Goal: Transaction & Acquisition: Purchase product/service

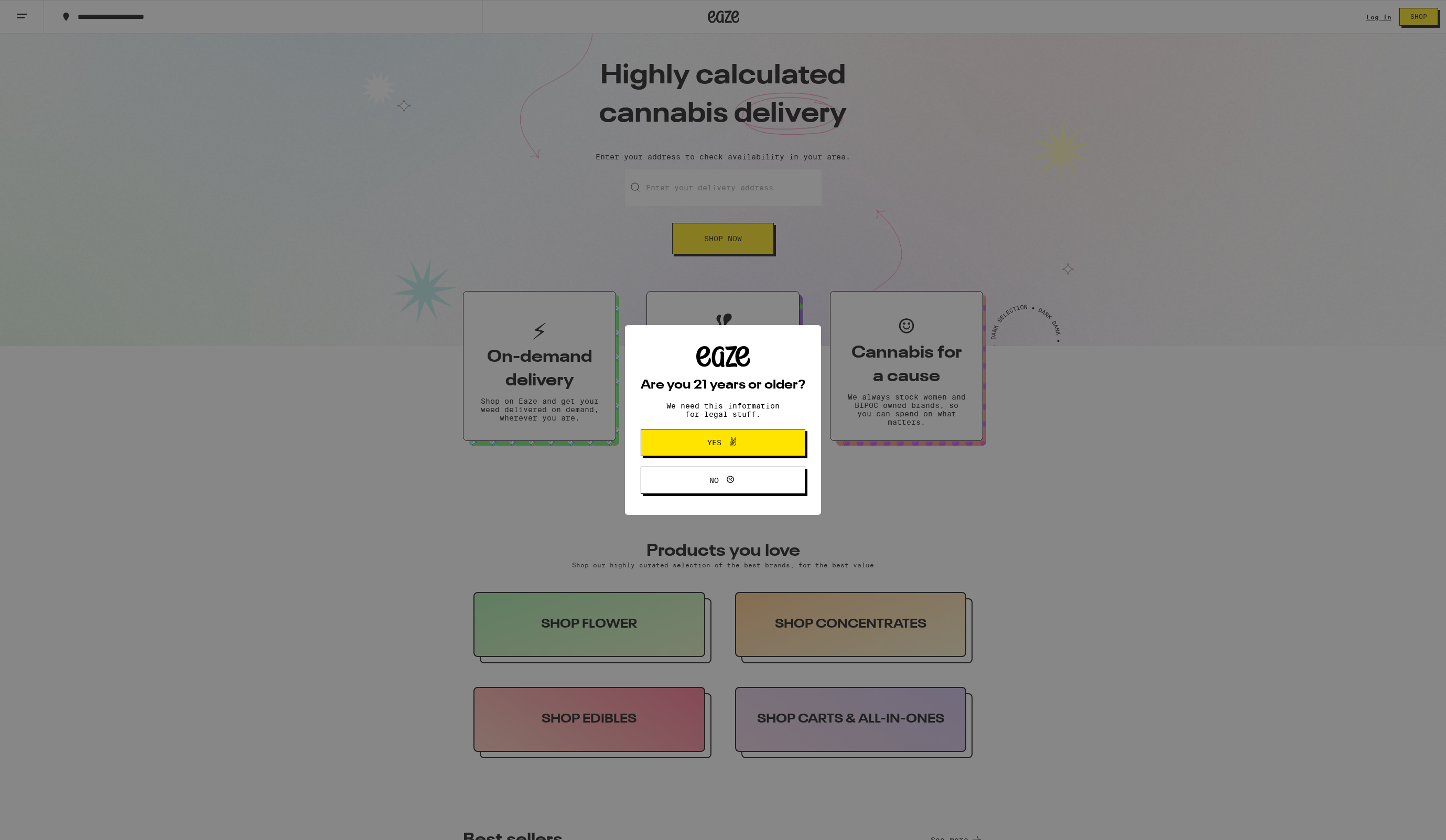
click at [739, 436] on button "Yes" at bounding box center [722, 442] width 164 height 27
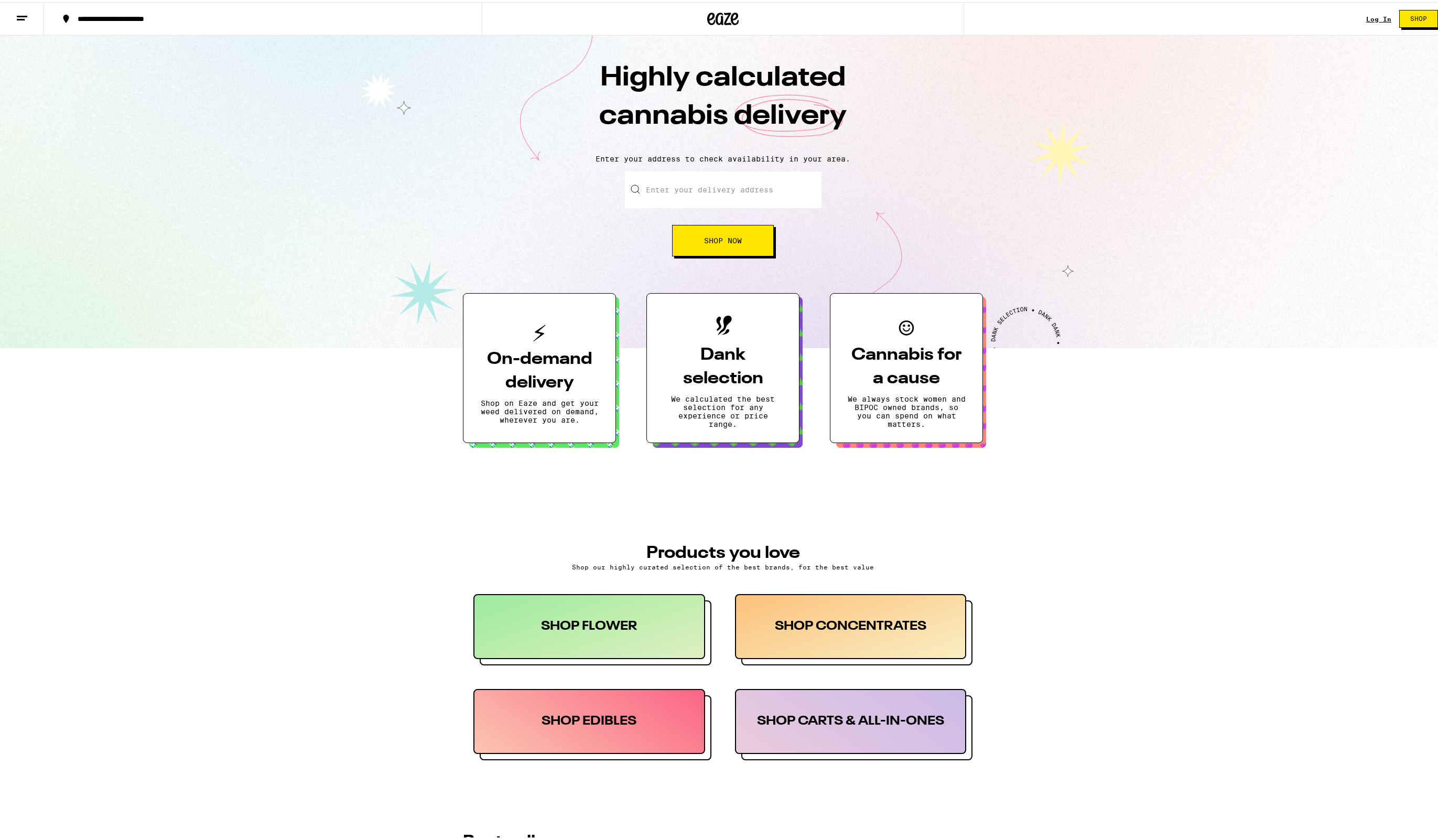
click at [726, 189] on input "Enter your delivery address" at bounding box center [723, 188] width 197 height 37
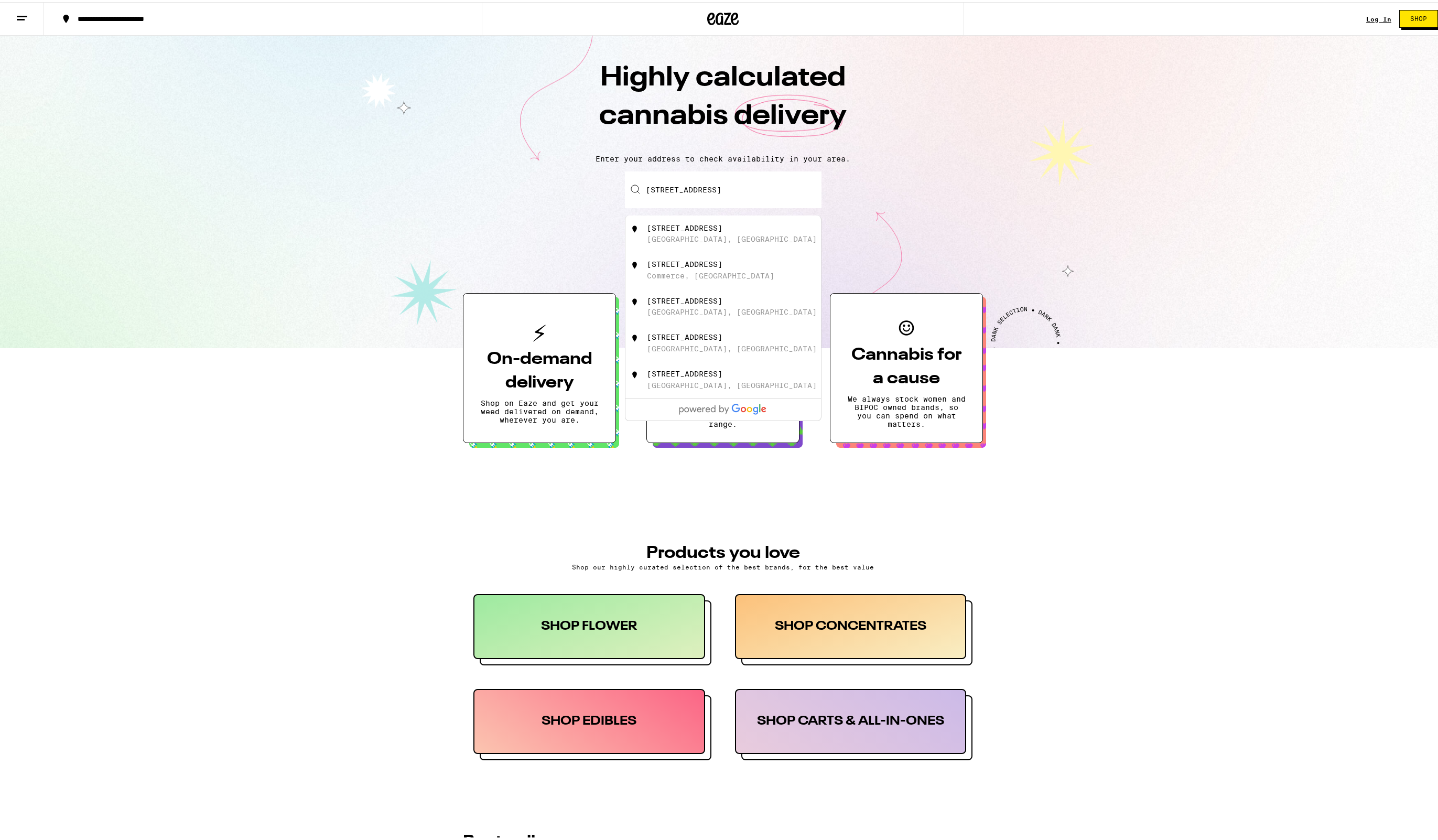
click at [722, 246] on div "[STREET_ADDRESS]" at bounding box center [723, 232] width 195 height 37
type input "[STREET_ADDRESS]"
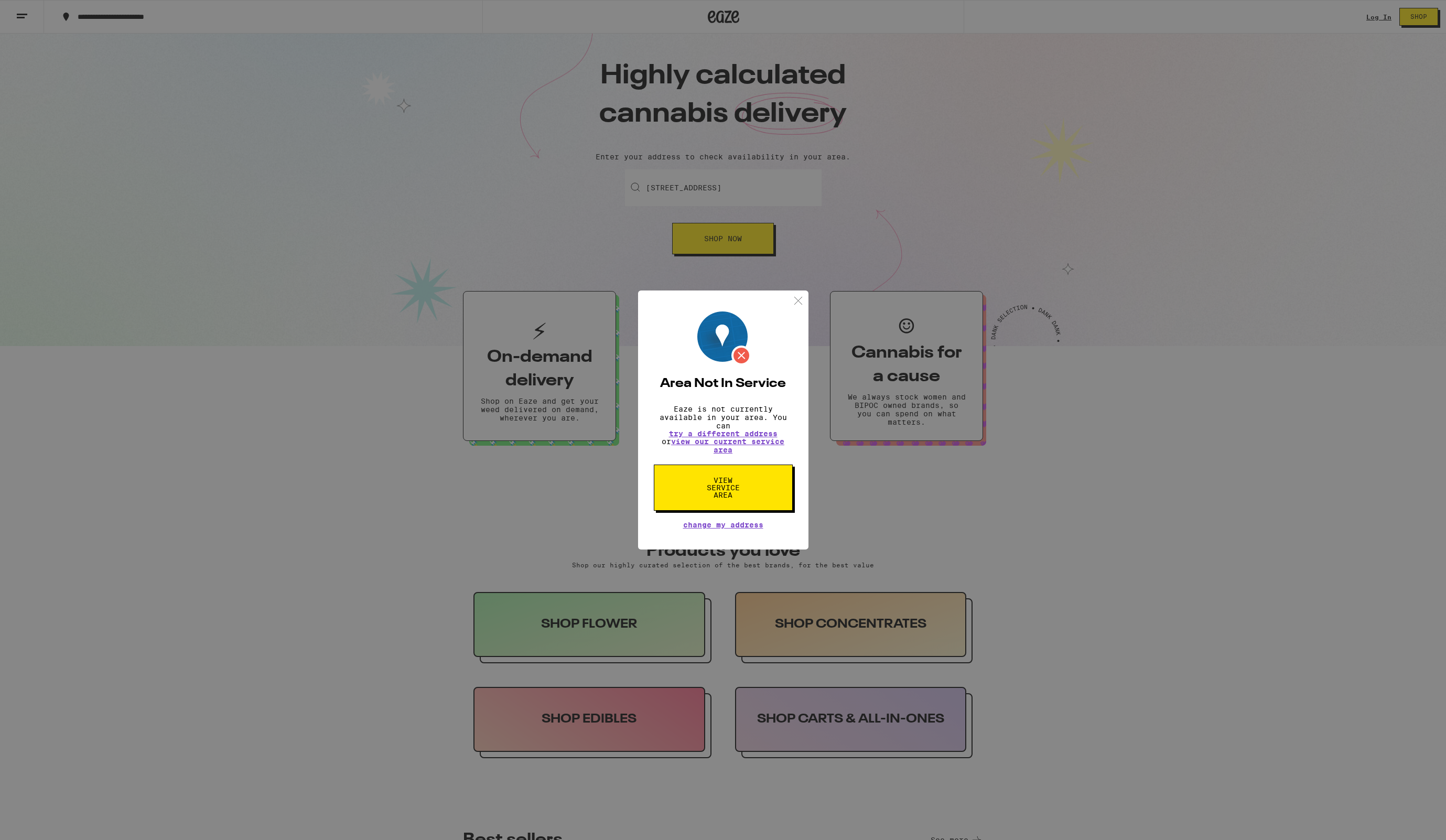
click at [724, 239] on div "Area Not In Service Eaze is not currently available in your area. You can try a…" at bounding box center [723, 420] width 1446 height 840
